Goal: Find specific page/section: Find specific page/section

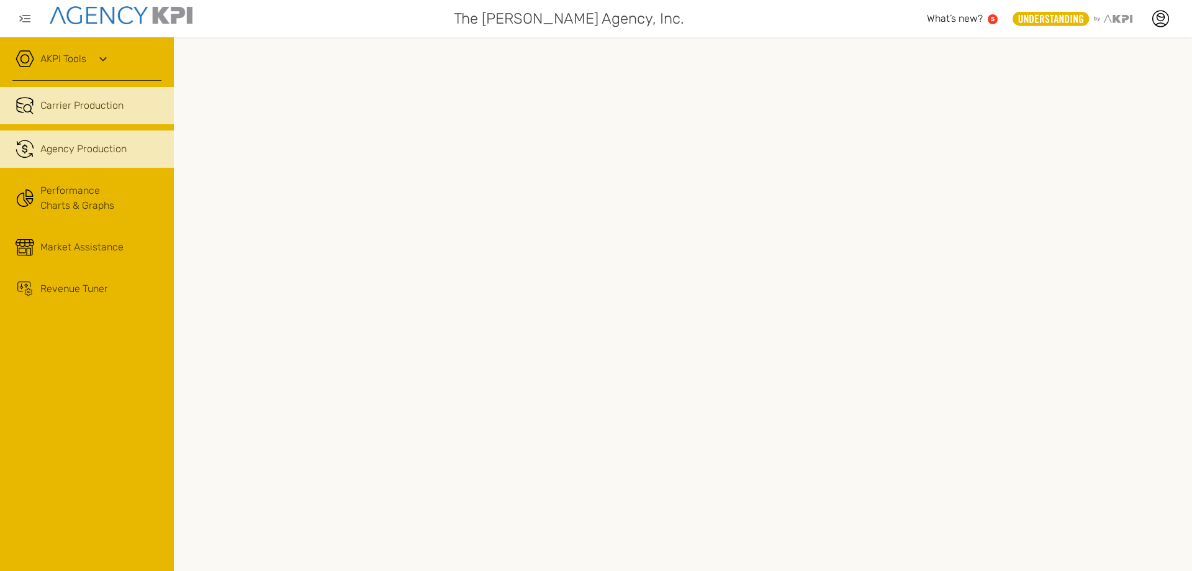
click at [68, 149] on span "Agency Production" at bounding box center [83, 149] width 86 height 15
